Goal: Transaction & Acquisition: Purchase product/service

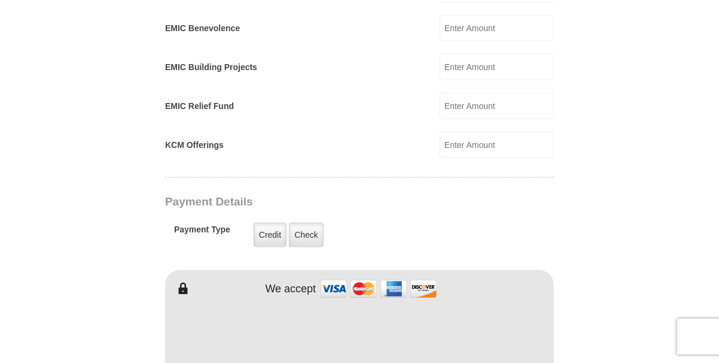
scroll to position [838, 0]
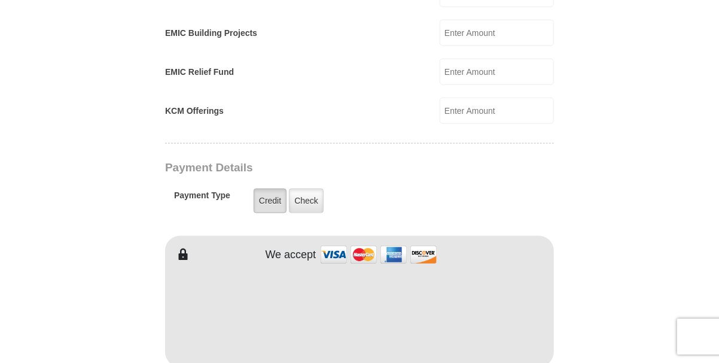
click at [268, 189] on label "Credit" at bounding box center [270, 201] width 33 height 25
click at [0, 0] on input "Credit" at bounding box center [0, 0] width 0 height 0
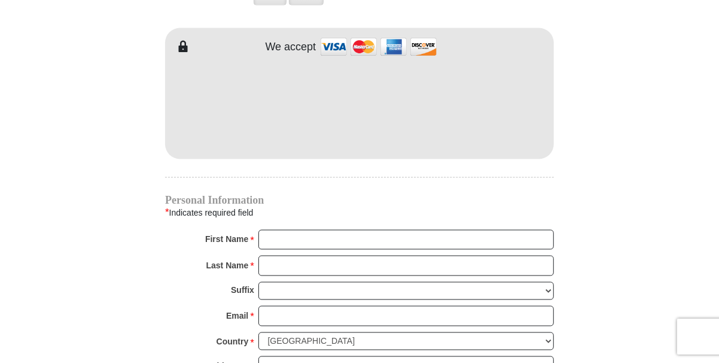
scroll to position [1077, 0]
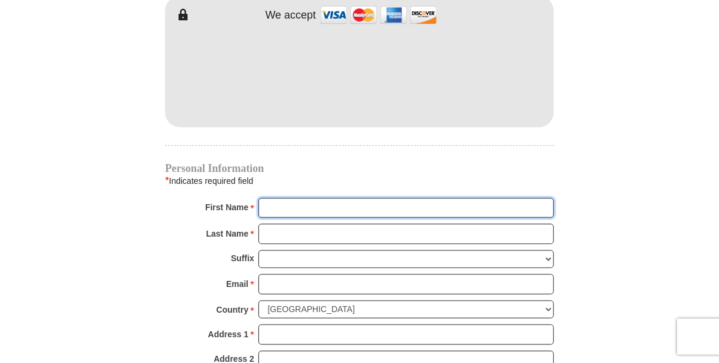
click at [329, 198] on input "First Name *" at bounding box center [407, 208] width 296 height 20
type input "[PERSON_NAME]"
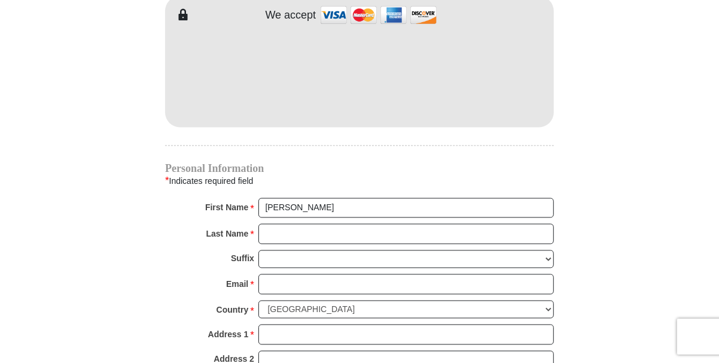
type input "46.00"
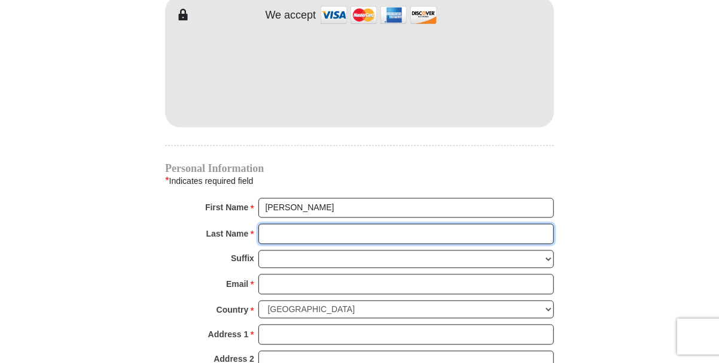
type input "[PERSON_NAME]"
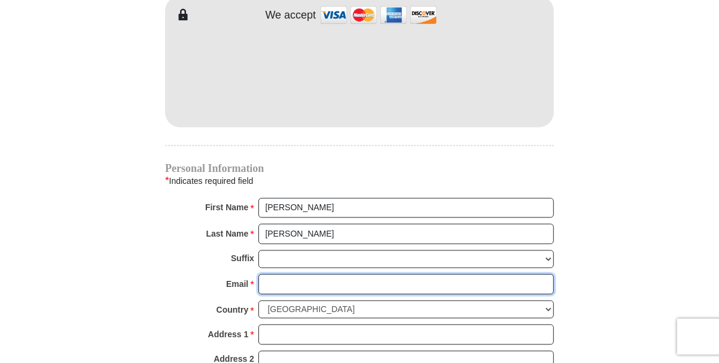
type input "[PERSON_NAME][EMAIL_ADDRESS][DOMAIN_NAME]"
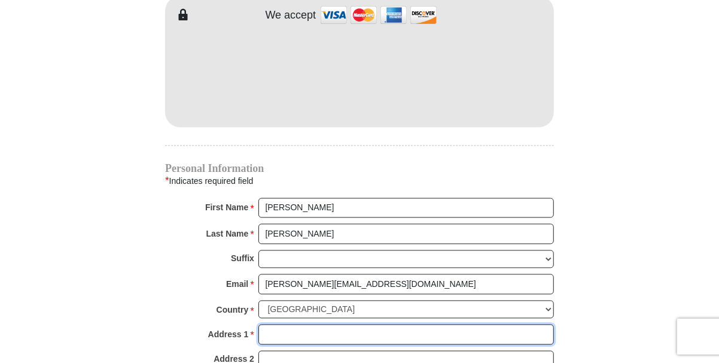
type input "[STREET_ADDRESS][US_STATE]"
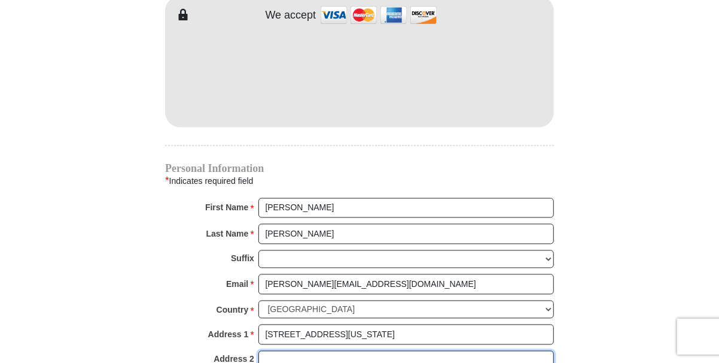
type input "[STREET_ADDRESS][US_STATE]"
type input "Van"
type input "75790"
type input "[PHONE_NUMBER]"
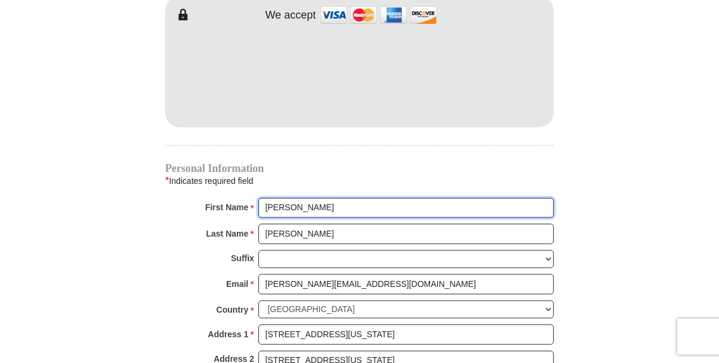
radio input "true"
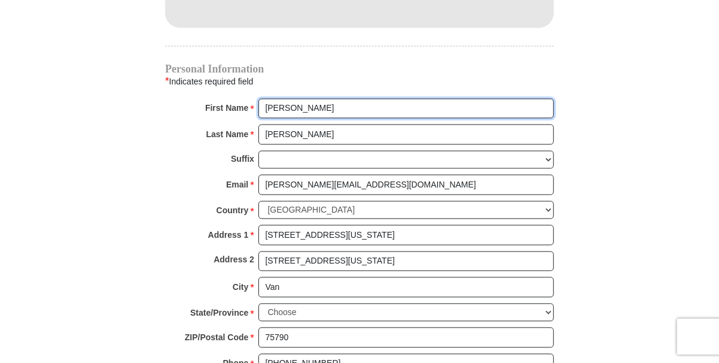
scroll to position [1196, 0]
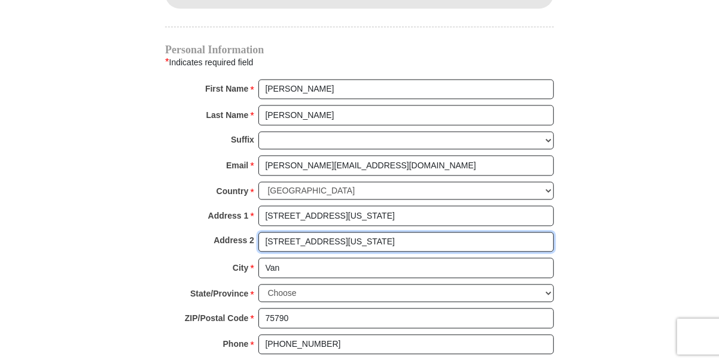
click at [347, 232] on input "[STREET_ADDRESS][US_STATE]" at bounding box center [407, 242] width 296 height 20
type input "1"
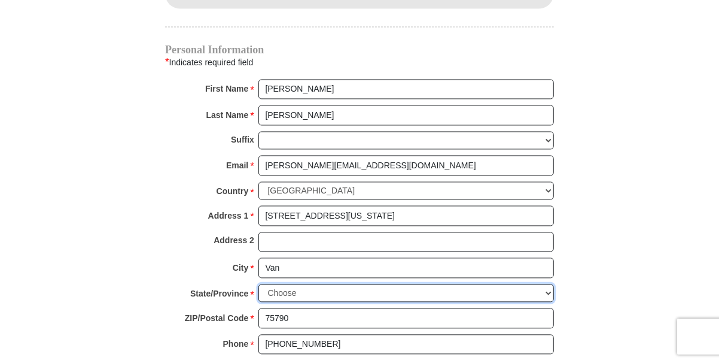
click at [548, 284] on select "Choose [US_STATE] [US_STATE] [US_STATE] [US_STATE] [US_STATE] Armed Forces Amer…" at bounding box center [407, 293] width 296 height 19
select select "[GEOGRAPHIC_DATA]"
click at [259, 284] on select "Choose [US_STATE] [US_STATE] [US_STATE] [US_STATE] [US_STATE] Armed Forces Amer…" at bounding box center [407, 293] width 296 height 19
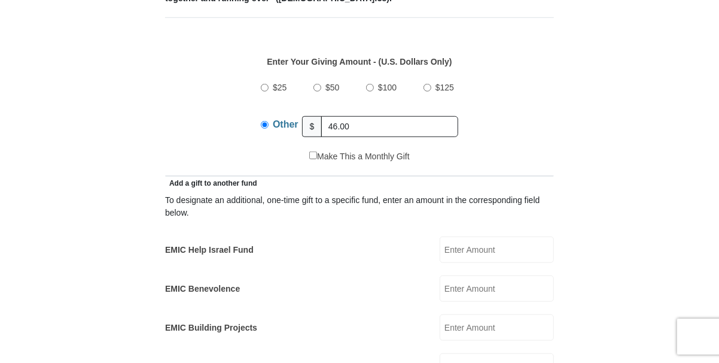
scroll to position [539, 0]
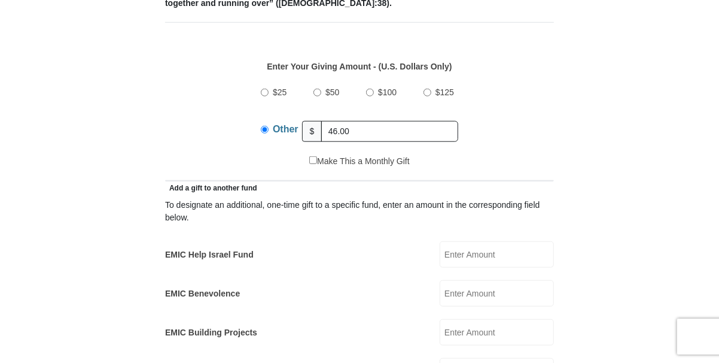
click at [317, 89] on input "$50" at bounding box center [318, 93] width 8 height 8
radio input "true"
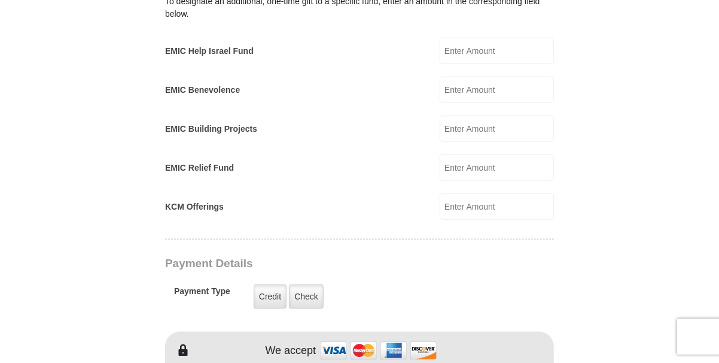
scroll to position [838, 0]
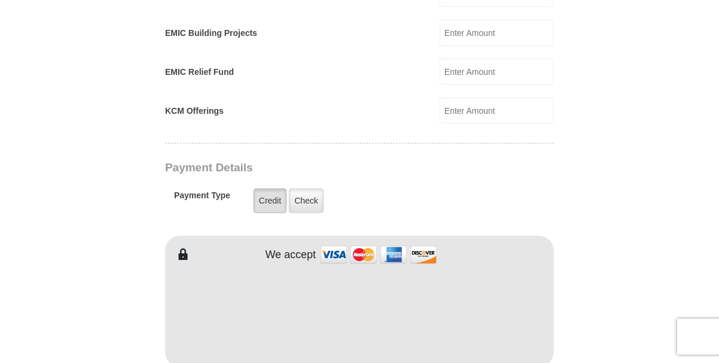
click at [262, 189] on label "Credit" at bounding box center [270, 201] width 33 height 25
click at [0, 0] on input "Credit" at bounding box center [0, 0] width 0 height 0
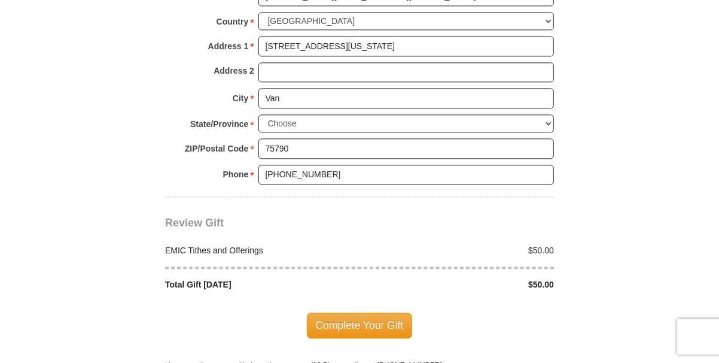
scroll to position [1376, 0]
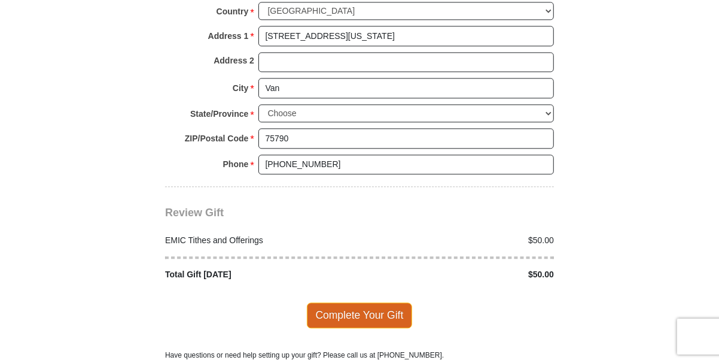
click at [354, 302] on span "Complete Your Gift" at bounding box center [360, 314] width 106 height 25
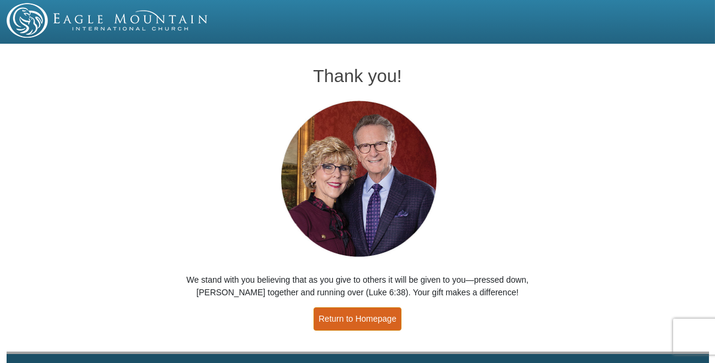
click at [362, 320] on link "Return to Homepage" at bounding box center [358, 318] width 89 height 23
